Goal: Task Accomplishment & Management: Complete application form

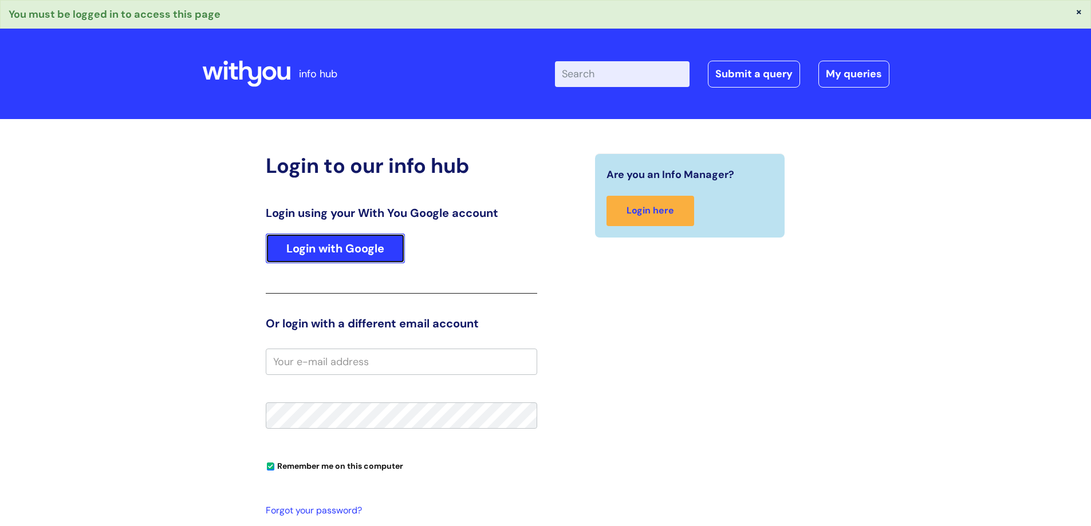
click at [330, 257] on link "Login with Google" at bounding box center [335, 249] width 139 height 30
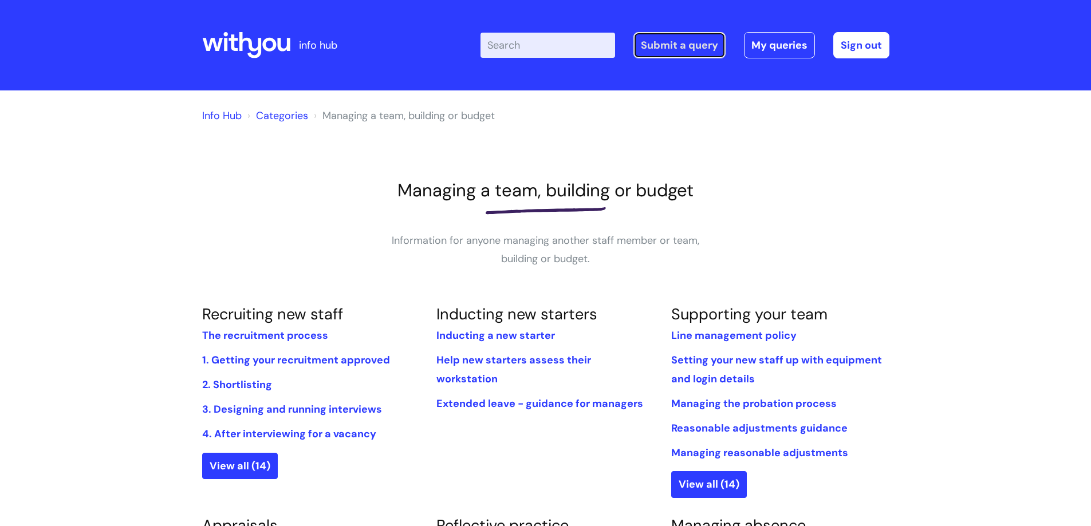
click at [694, 46] on link "Submit a query" at bounding box center [679, 45] width 92 height 26
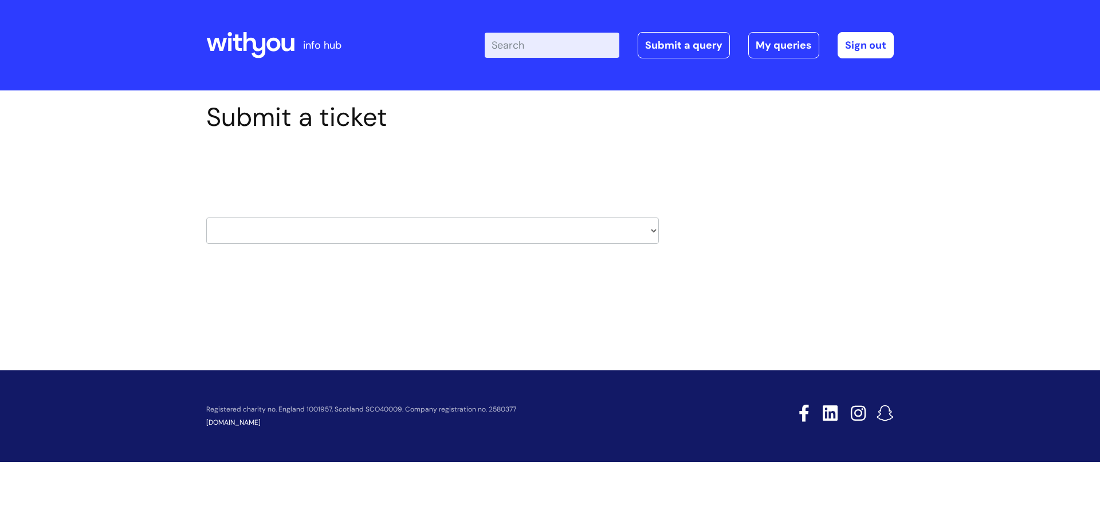
click at [428, 227] on select "HR / People IT and Support Clinical Drug Alerts Finance Accounts Data Support T…" at bounding box center [432, 231] width 452 height 26
select select "it_and_support"
click at [206, 218] on select "HR / People IT and Support Clinical Drug Alerts Finance Accounts Data Support T…" at bounding box center [432, 231] width 452 height 26
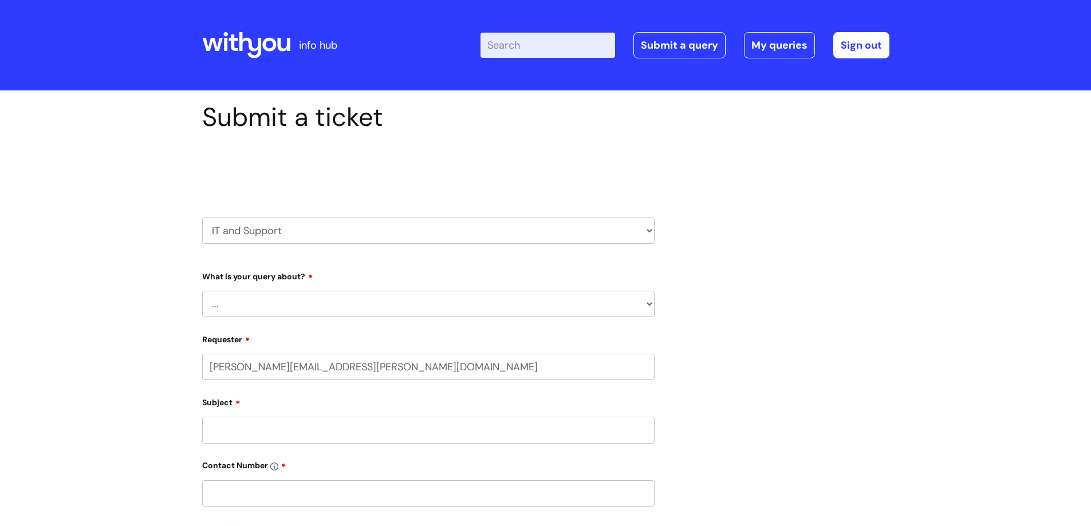
select select "80004157231"
click at [249, 314] on select "... Mobile Phone Reset & MFA Accounts, Starters and Leavers IT Hardware issue I…" at bounding box center [428, 304] width 452 height 26
select select "Accounts, Starters and Leavers"
click at [202, 291] on select "... Mobile Phone Reset & MFA Accounts, Starters and Leavers IT Hardware issue I…" at bounding box center [428, 304] width 452 height 26
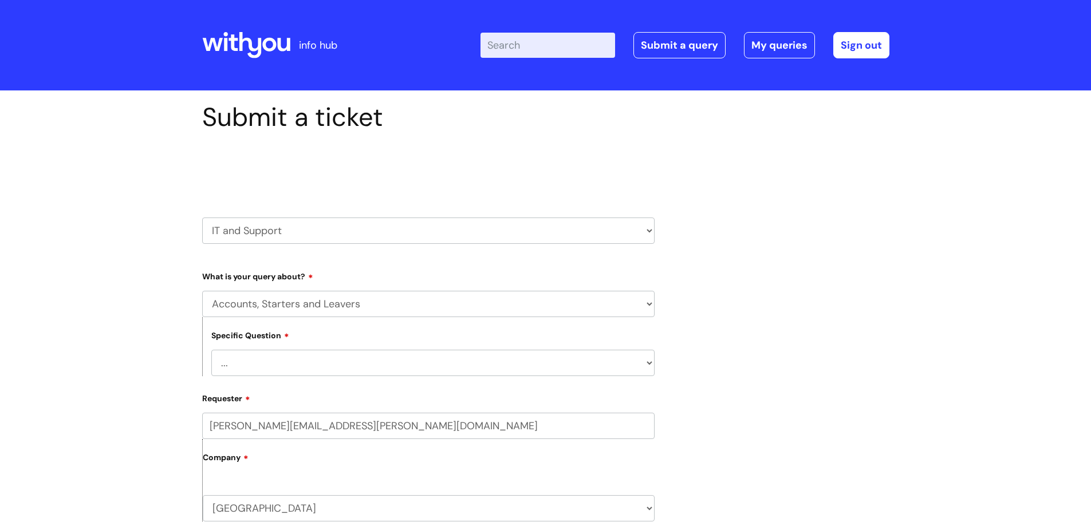
click at [254, 359] on select "... I have a new starter I have a leaver I need to make a change to an account …" at bounding box center [432, 363] width 443 height 26
select select "I have a new starter"
click at [211, 350] on select "... I have a new starter I have a leaver I need to make a change to an account …" at bounding box center [432, 363] width 443 height 26
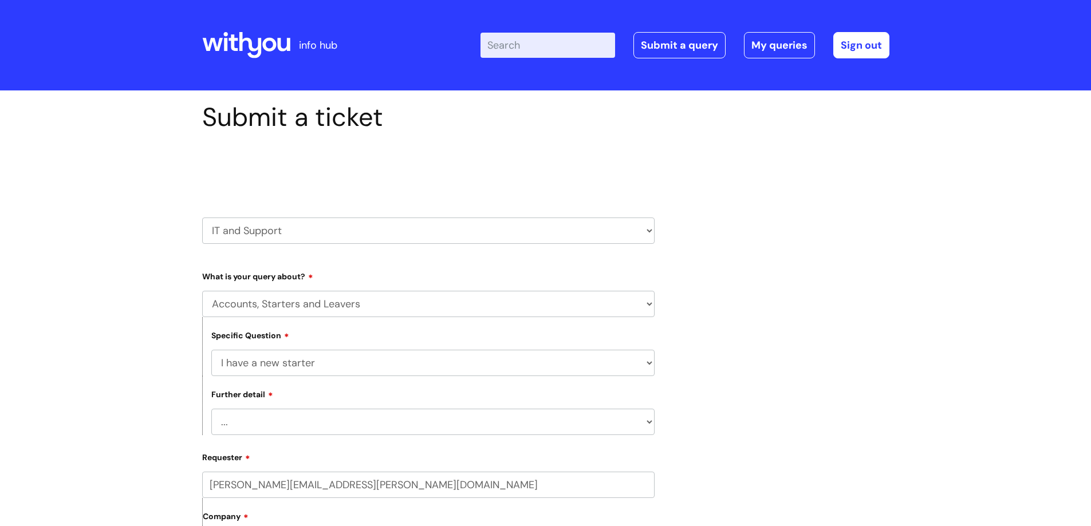
click at [301, 422] on select "... Can I have my new starter’s IT account details I need to amend the name, de…" at bounding box center [432, 422] width 443 height 26
select select "Can I have my new starter’s IT account details"
click at [211, 409] on select "... Can I have my new starter’s IT account details I need to amend the name, de…" at bounding box center [432, 422] width 443 height 26
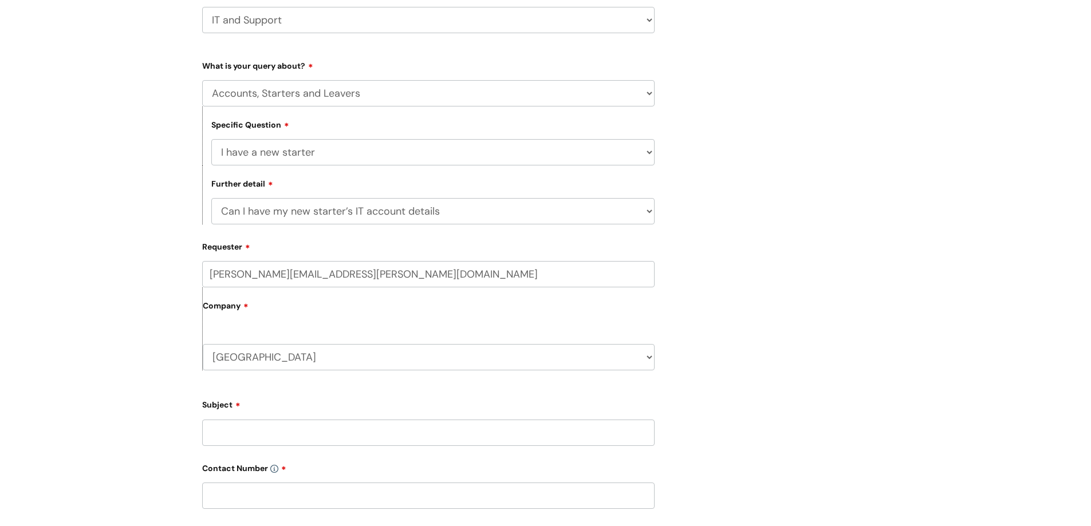
scroll to position [229, 0]
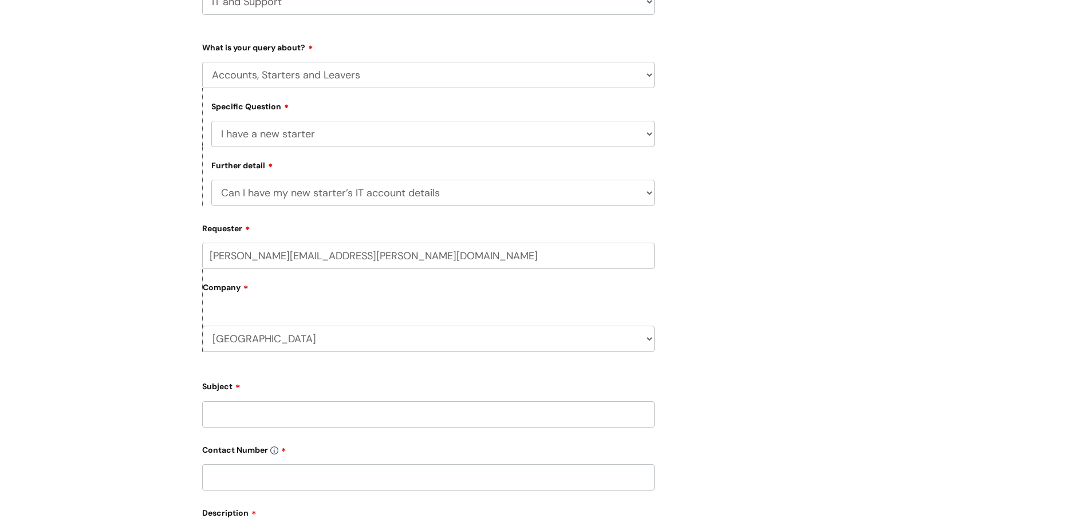
click at [267, 402] on input "Subject" at bounding box center [428, 414] width 452 height 26
type input "Katarina Zecca-McWilliams"
click at [230, 484] on input "text" at bounding box center [428, 477] width 452 height 26
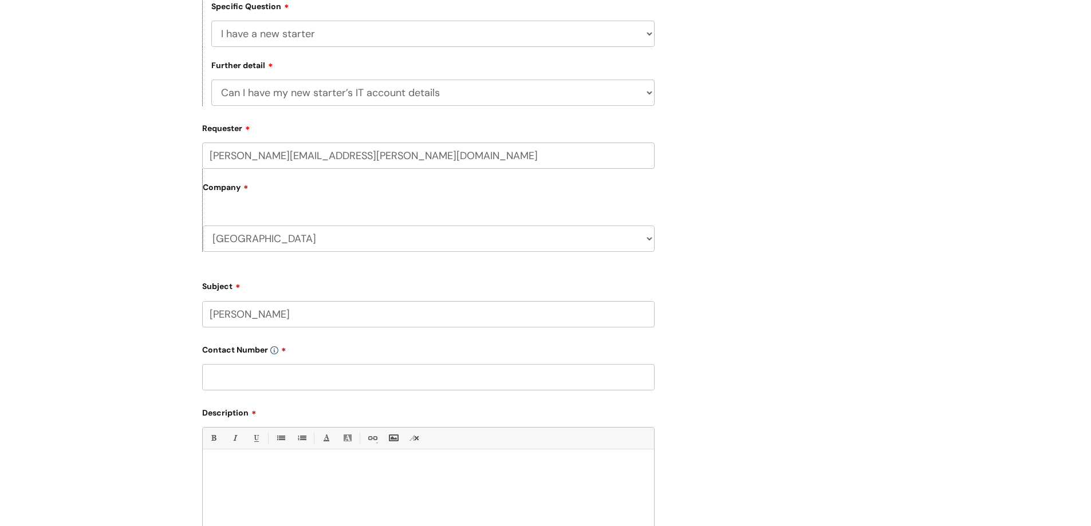
scroll to position [344, 0]
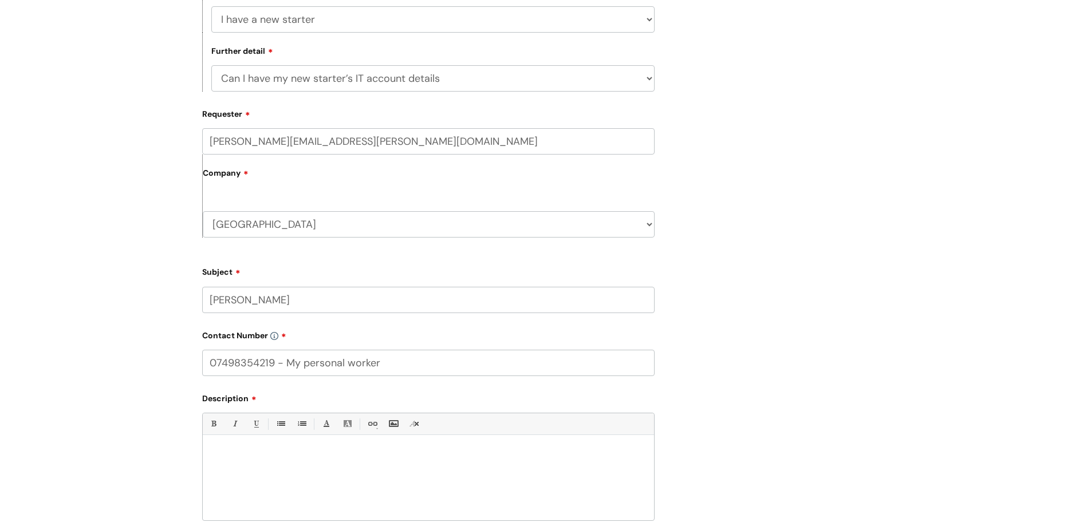
type input "07498354219 - My personal worker"
click at [230, 485] on div at bounding box center [428, 481] width 451 height 79
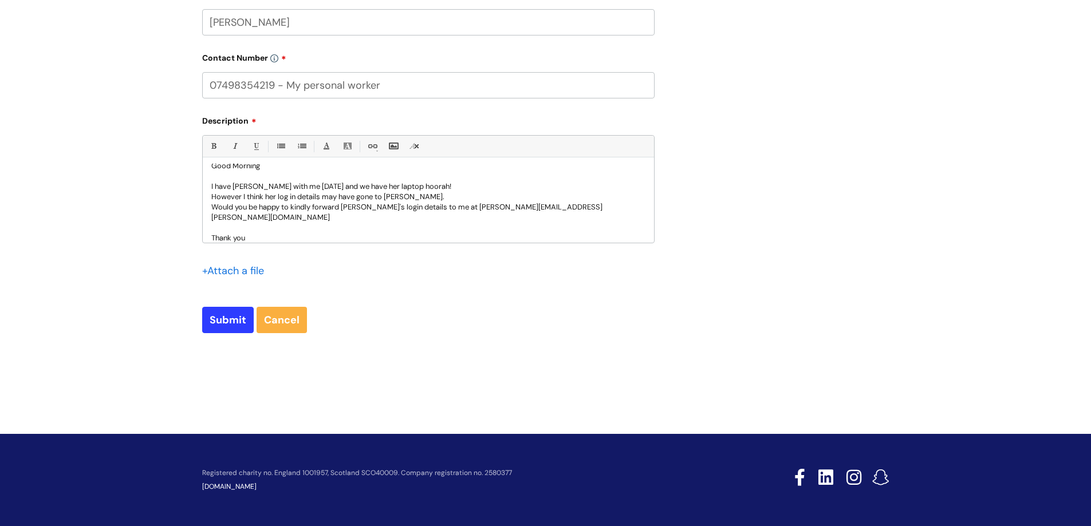
scroll to position [22, 0]
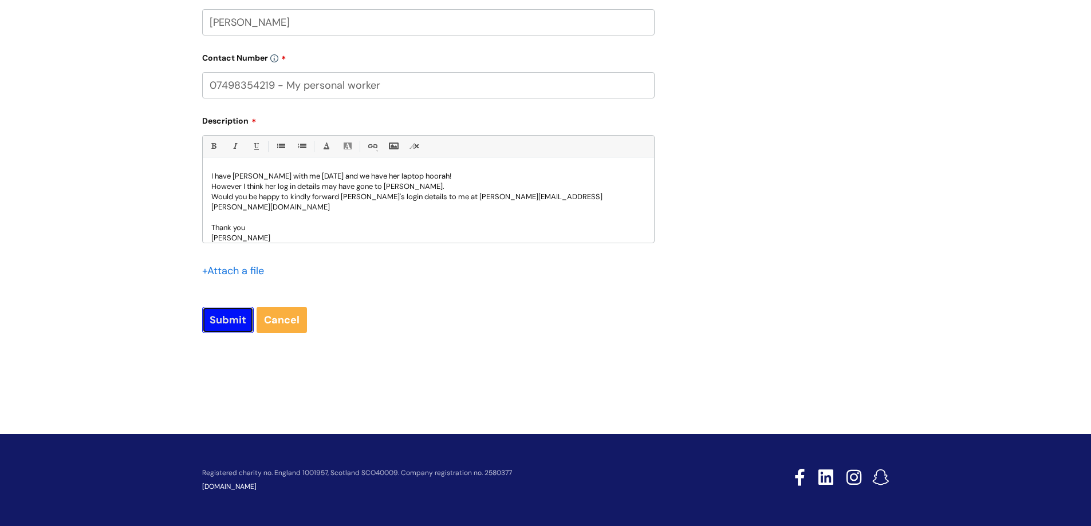
click at [207, 320] on input "Submit" at bounding box center [228, 320] width 52 height 26
type input "Please Wait..."
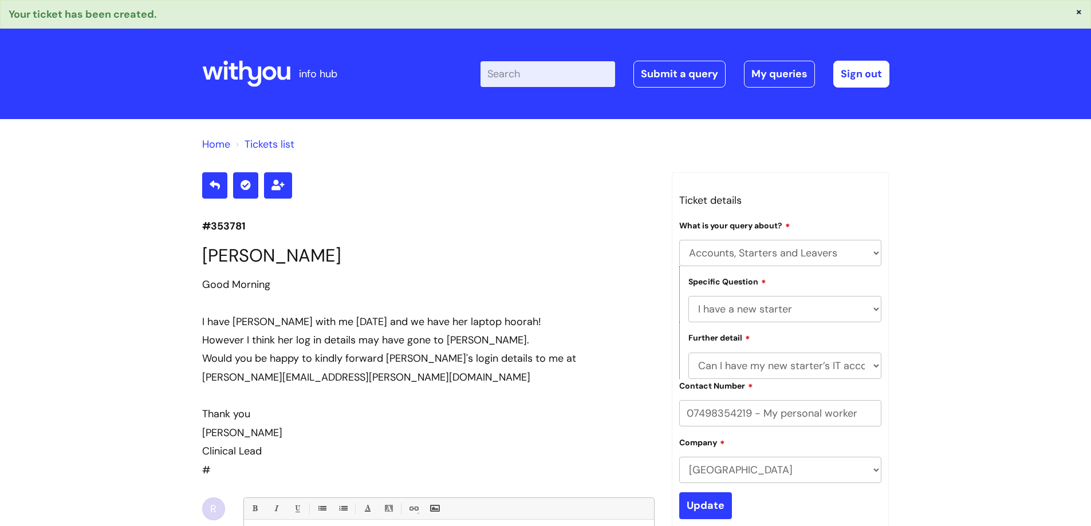
select select "Accounts, Starters and Leavers"
select select "I have a new starter"
select select "Can I have my new starter’s IT account details"
